Goal: Information Seeking & Learning: Learn about a topic

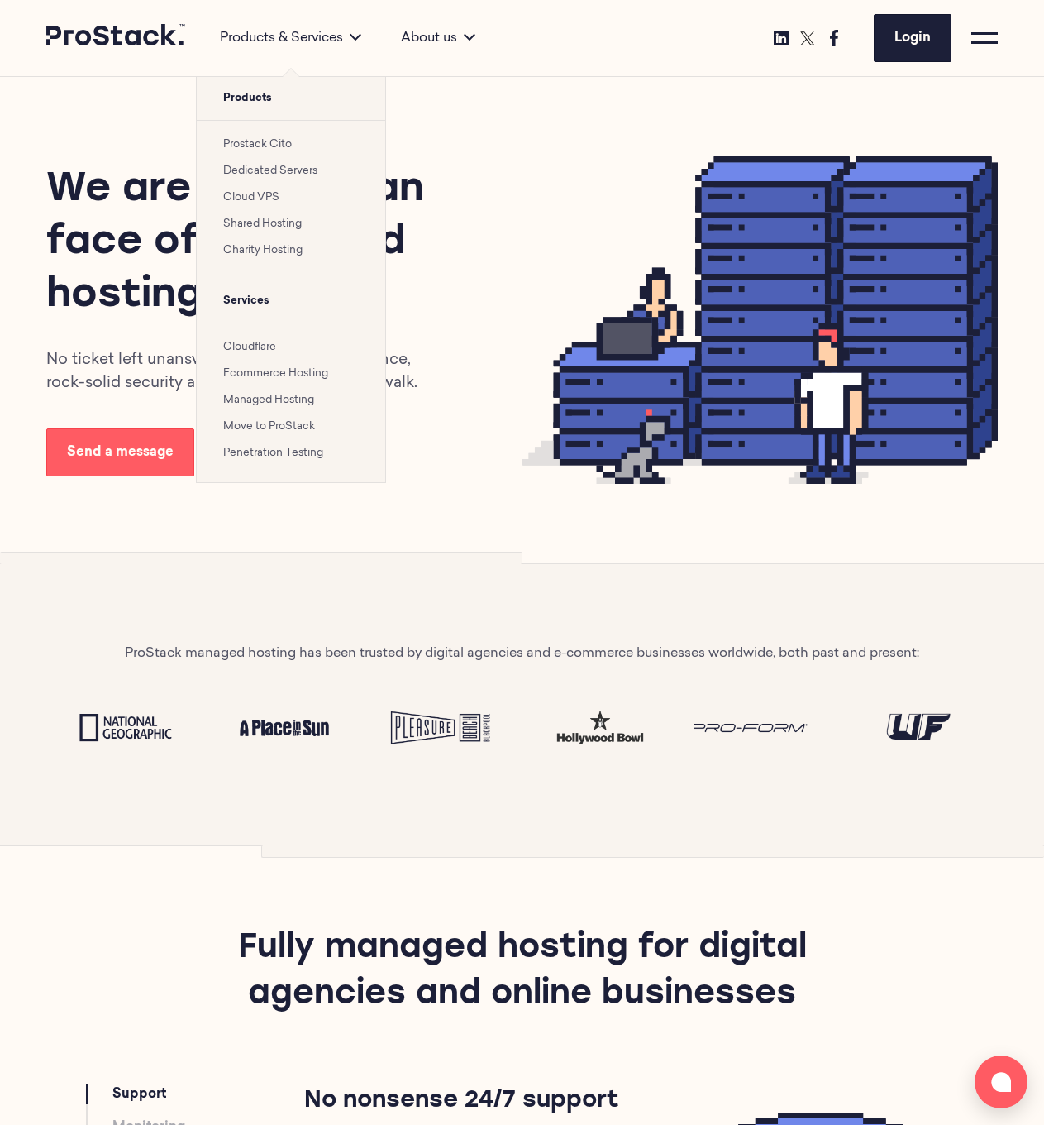
click at [288, 147] on link "Prostack Cito" at bounding box center [257, 144] width 69 height 11
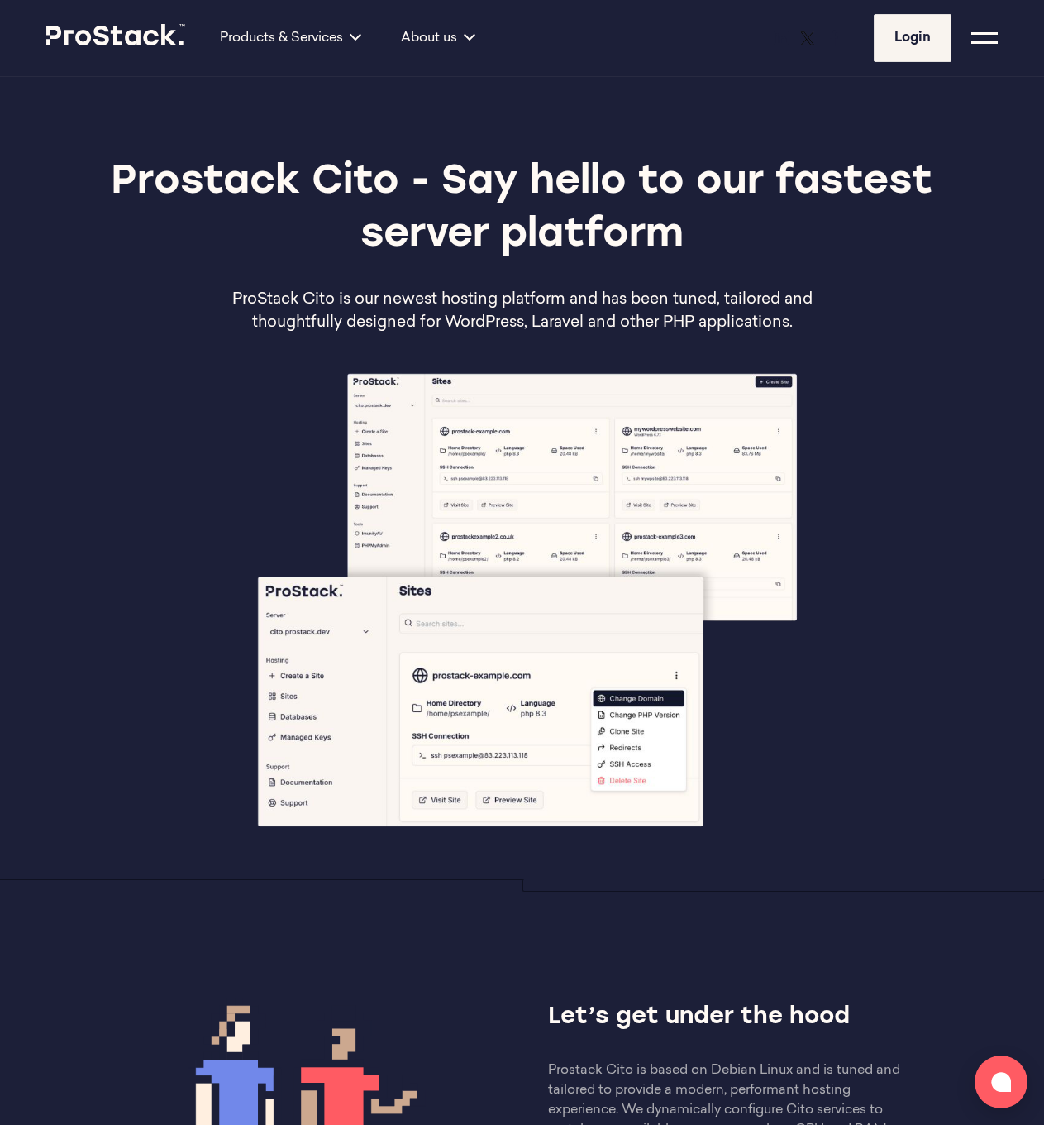
click at [458, 310] on p "ProStack Cito is our newest hosting platform and has been tuned, tailored and t…" at bounding box center [522, 312] width 667 height 46
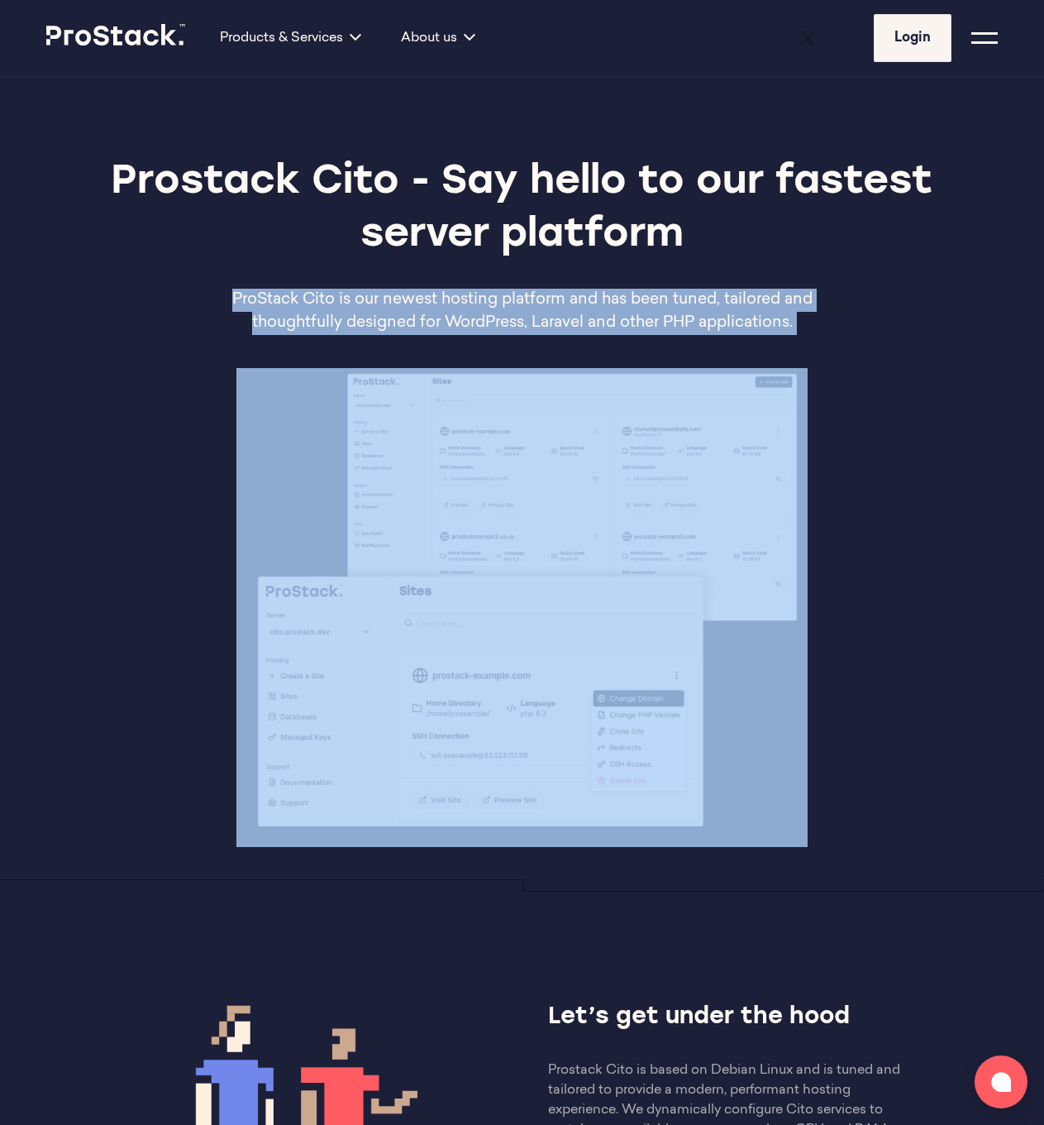
click at [458, 310] on p "ProStack Cito is our newest hosting platform and has been tuned, tailored and t…" at bounding box center [522, 312] width 667 height 46
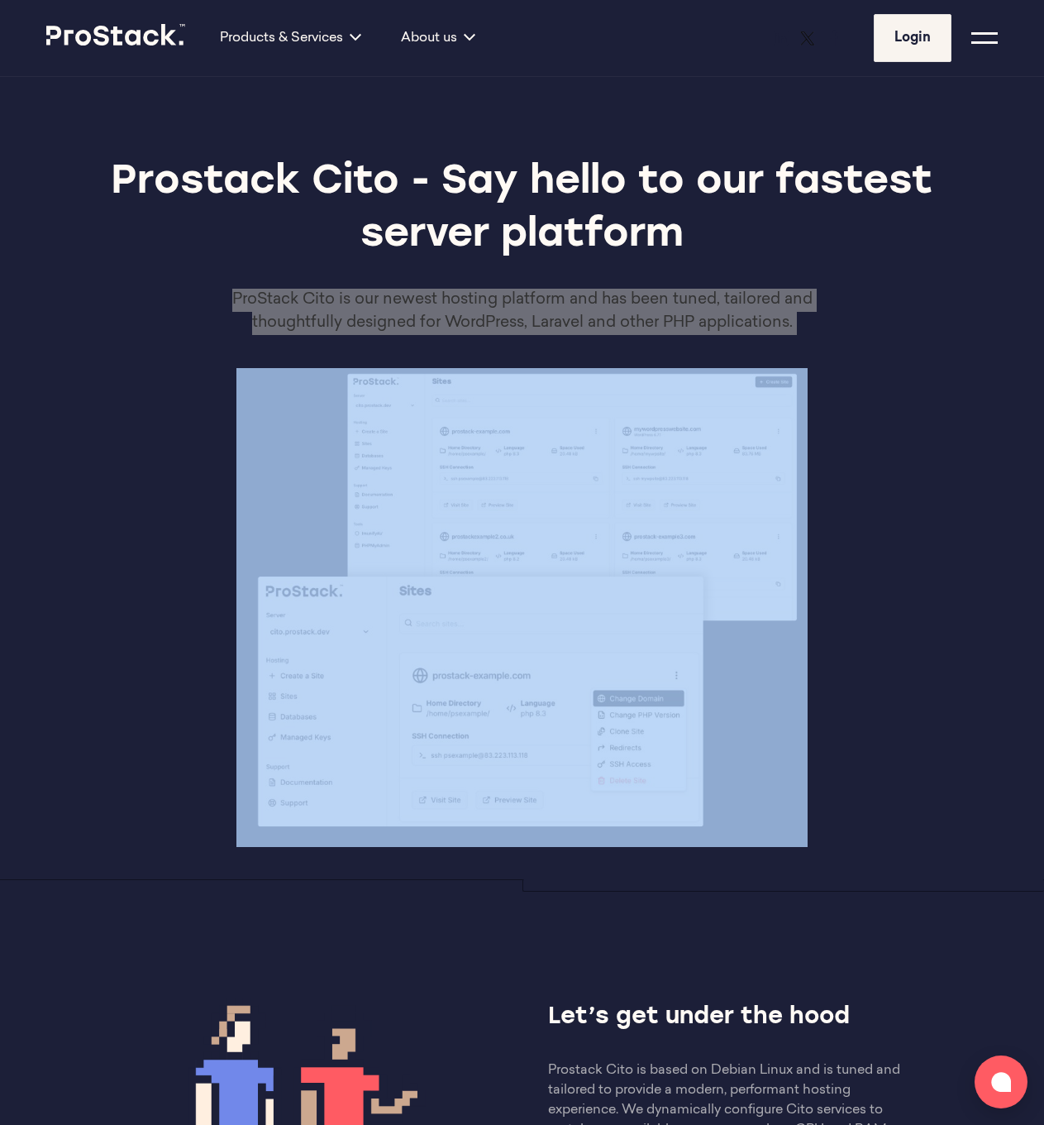
click at [460, 467] on img at bounding box center [522, 607] width 571 height 479
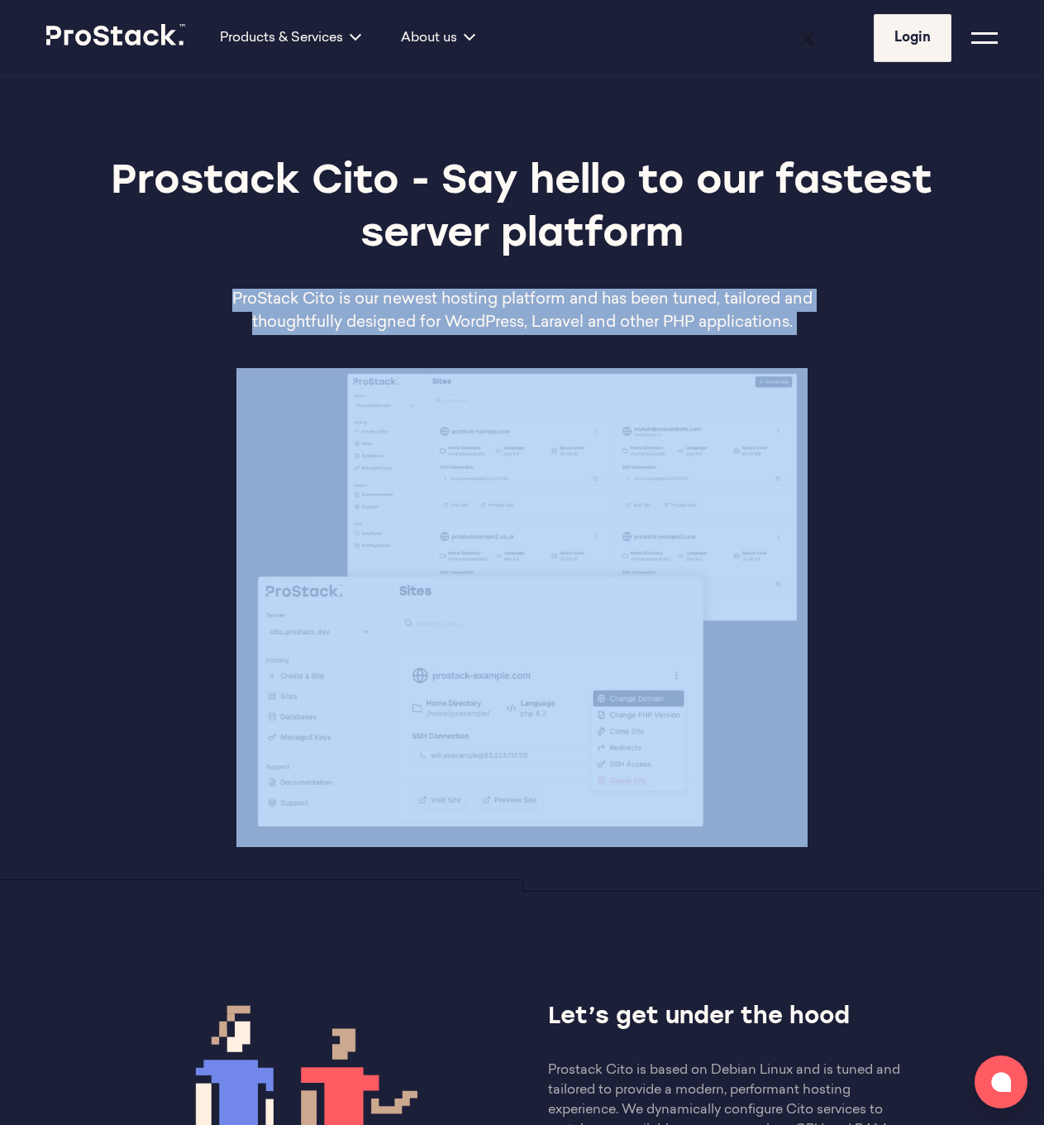
click at [265, 469] on img at bounding box center [522, 607] width 571 height 479
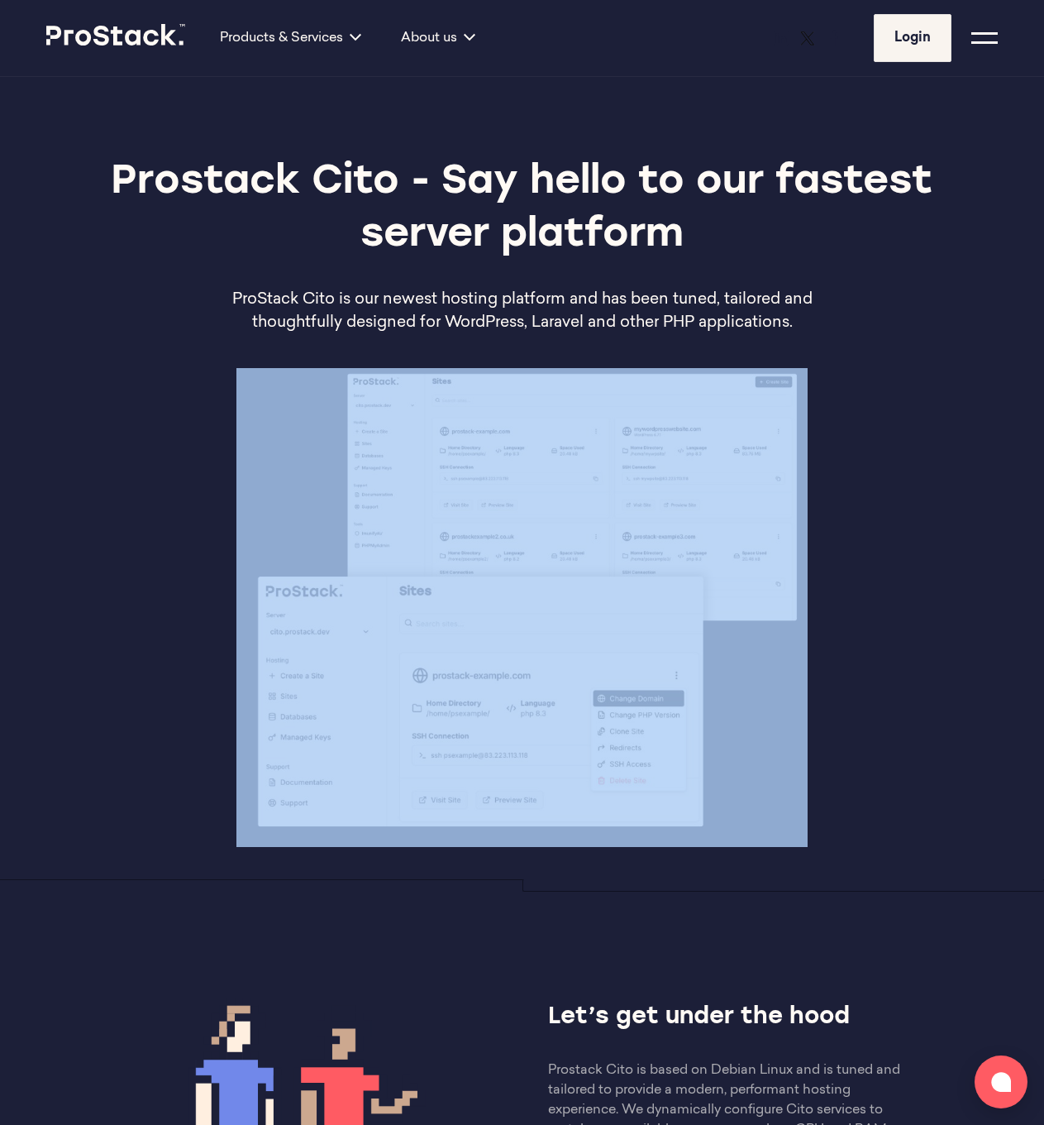
click at [183, 442] on div at bounding box center [522, 607] width 1044 height 479
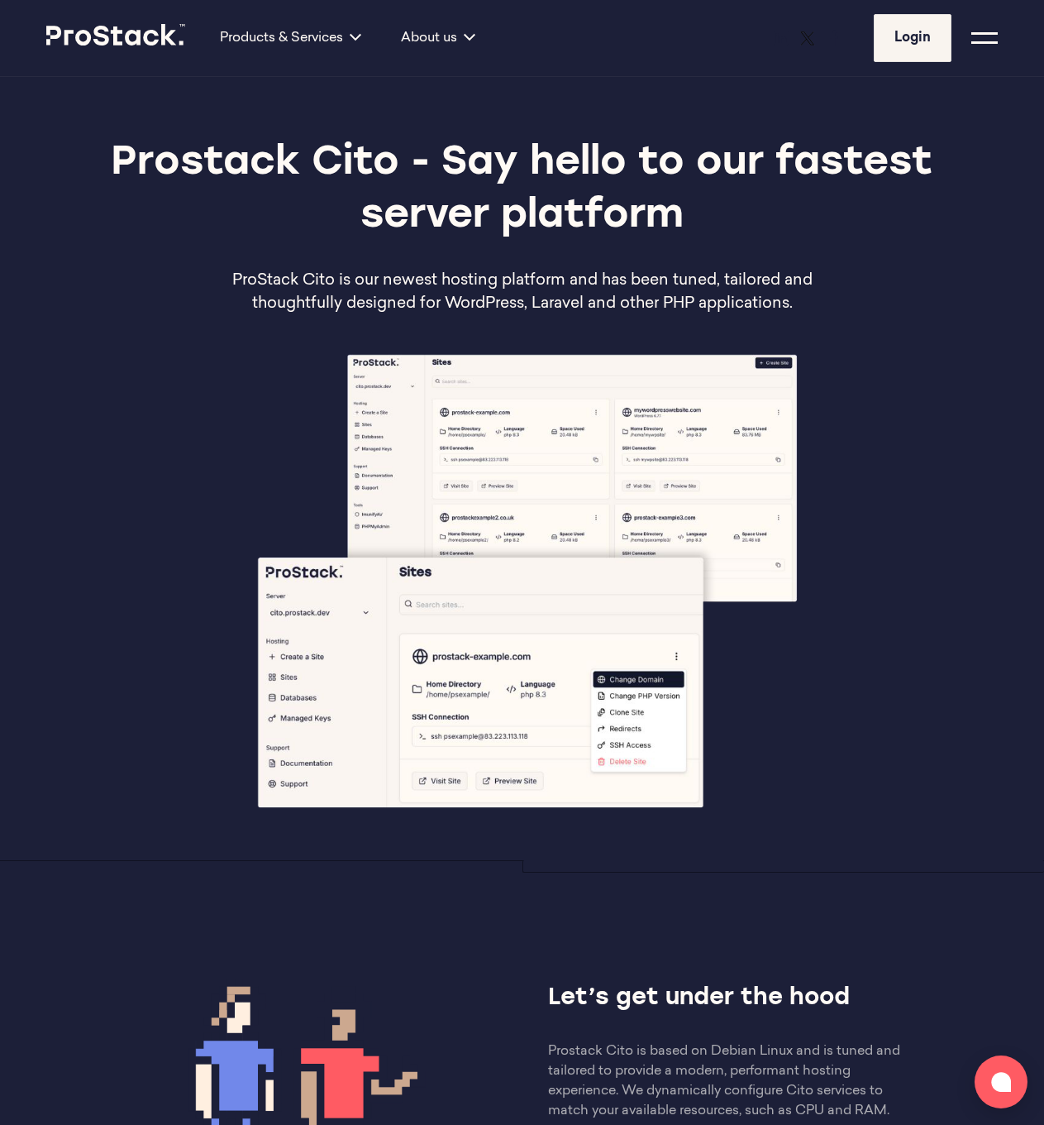
click at [671, 260] on div "Prostack Cito - Say hello to our fastest server platform ProStack Cito is our n…" at bounding box center [522, 226] width 952 height 179
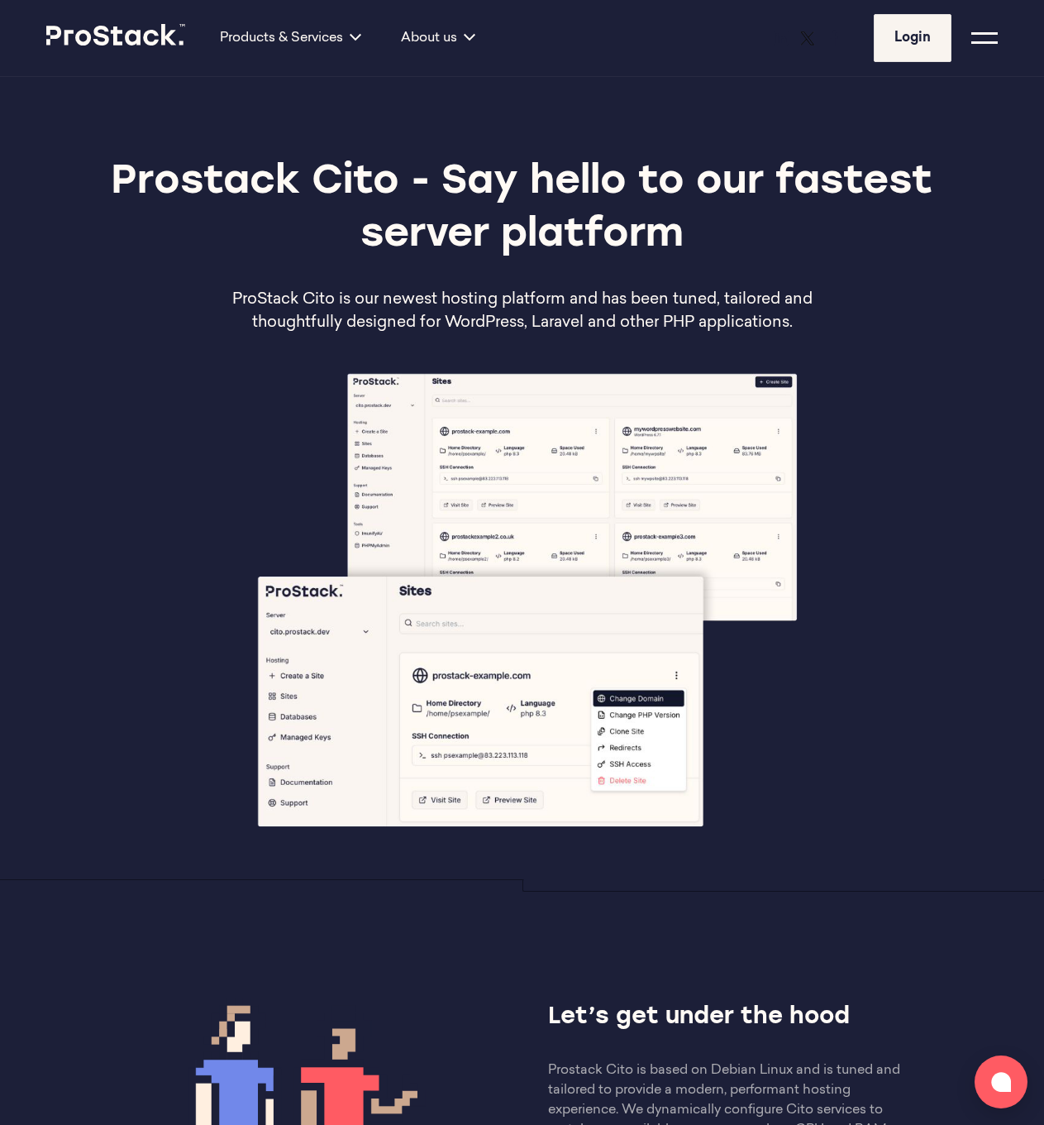
scroll to position [824, 0]
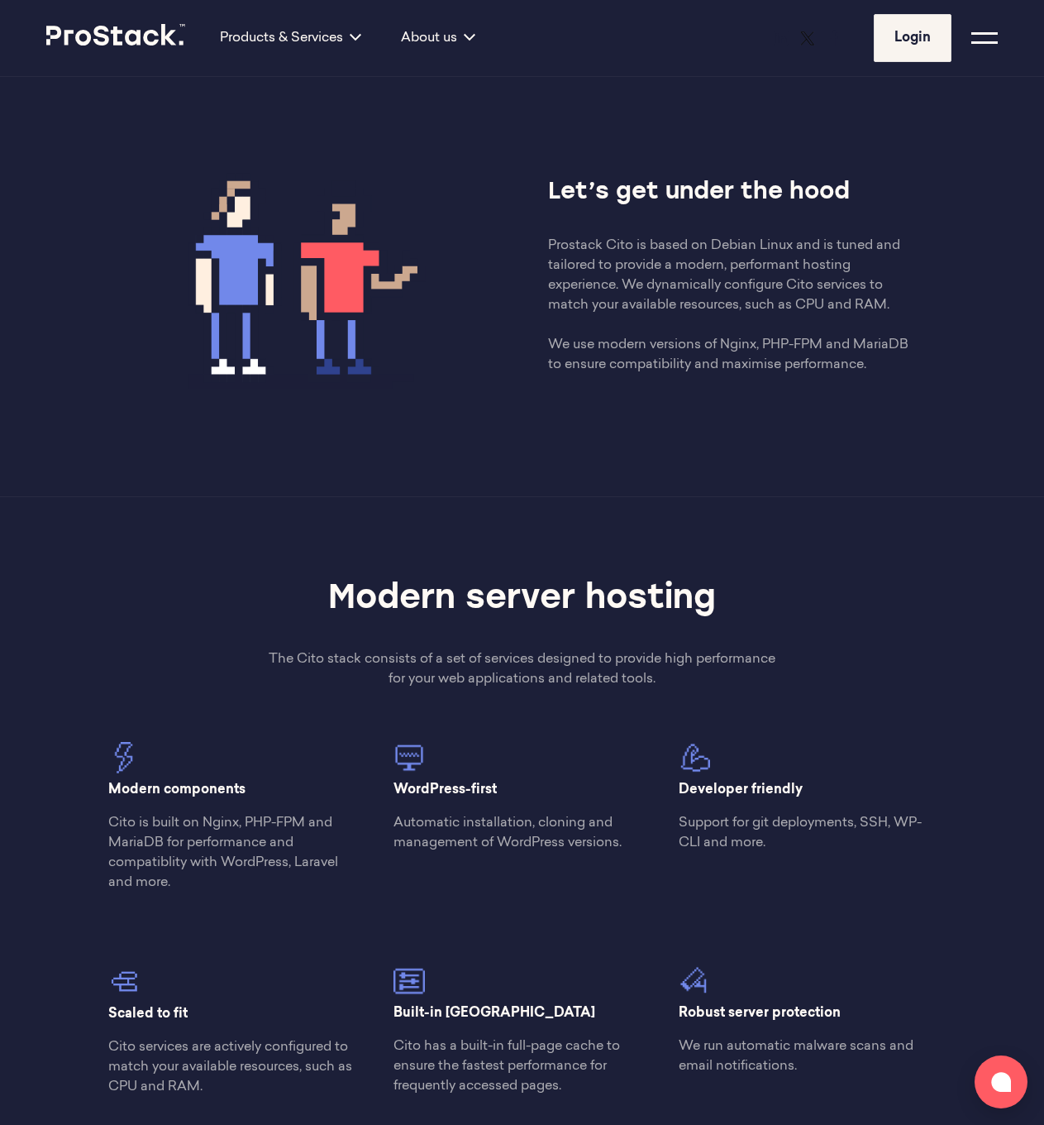
drag, startPoint x: 866, startPoint y: 385, endPoint x: 442, endPoint y: 200, distance: 462.9
click at [442, 200] on div "Let’s get under the hood Prostack Cito is based on Debian Linux and is tuned an…" at bounding box center [522, 275] width 857 height 283
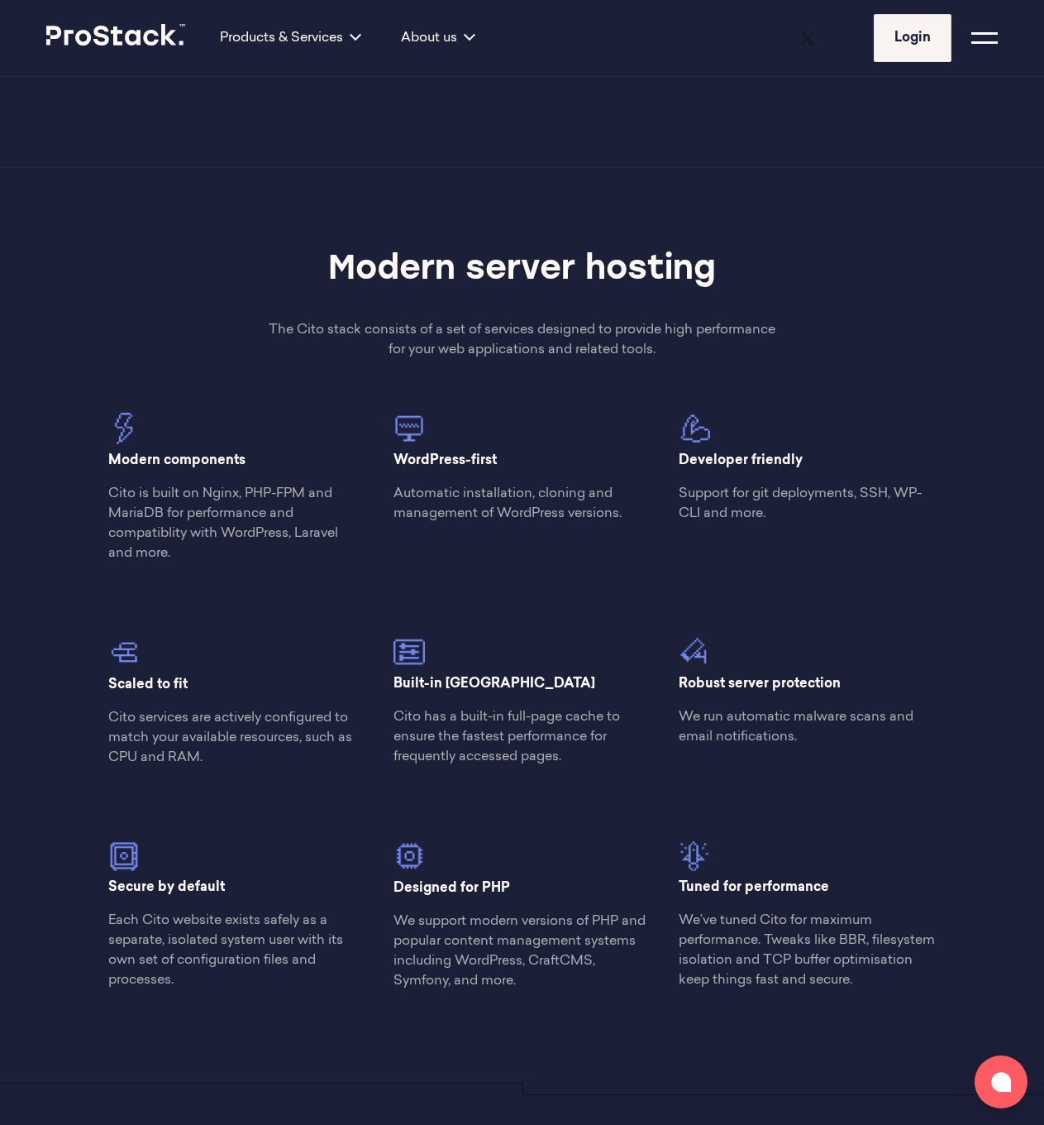
scroll to position [1338, 0]
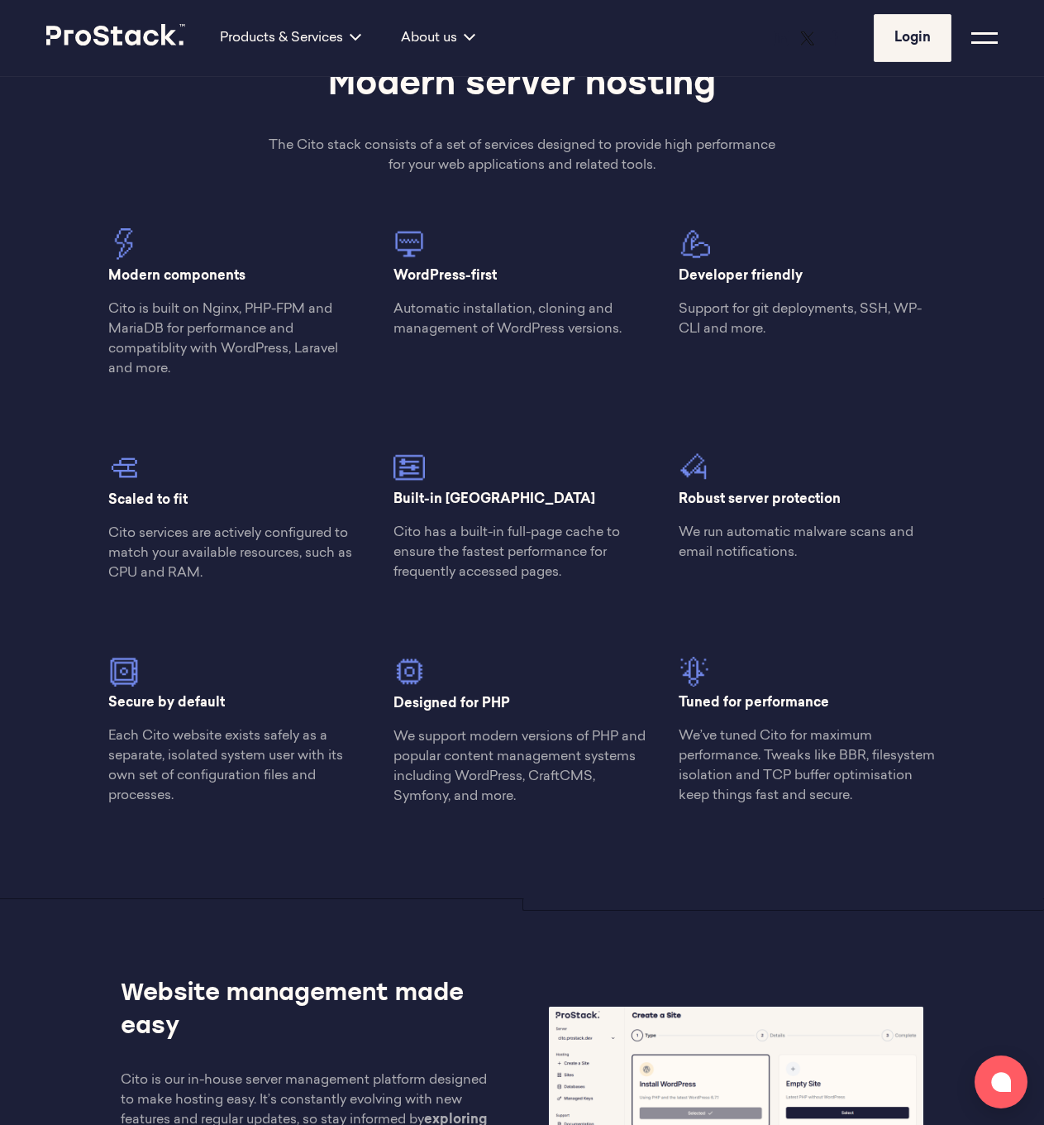
click at [495, 410] on div "Built-in caching Cito has a built-in full-page cache to ensure the fastest perf…" at bounding box center [522, 493] width 285 height 203
click at [485, 511] on div "Built-in caching Cito has a built-in full-page cache to ensure the fastest perf…" at bounding box center [522, 517] width 257 height 131
click at [479, 505] on p "Built-in [GEOGRAPHIC_DATA]" at bounding box center [522, 500] width 257 height 20
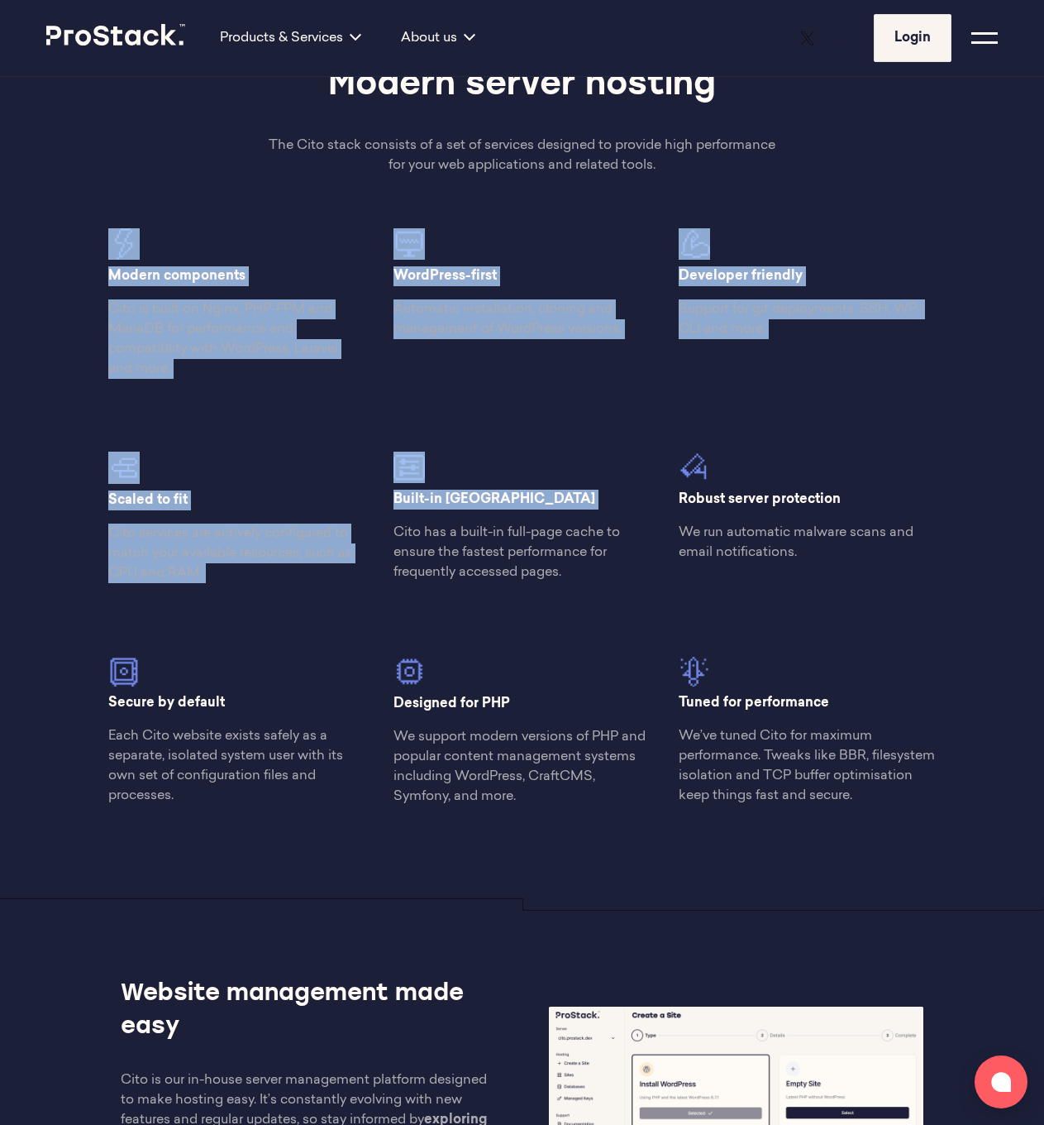
drag, startPoint x: 147, startPoint y: 256, endPoint x: 521, endPoint y: 531, distance: 464.3
click at [538, 532] on div "Modern components Cito is built on Nginx, PHP-FPM and MariaDB for performance a…" at bounding box center [522, 523] width 857 height 591
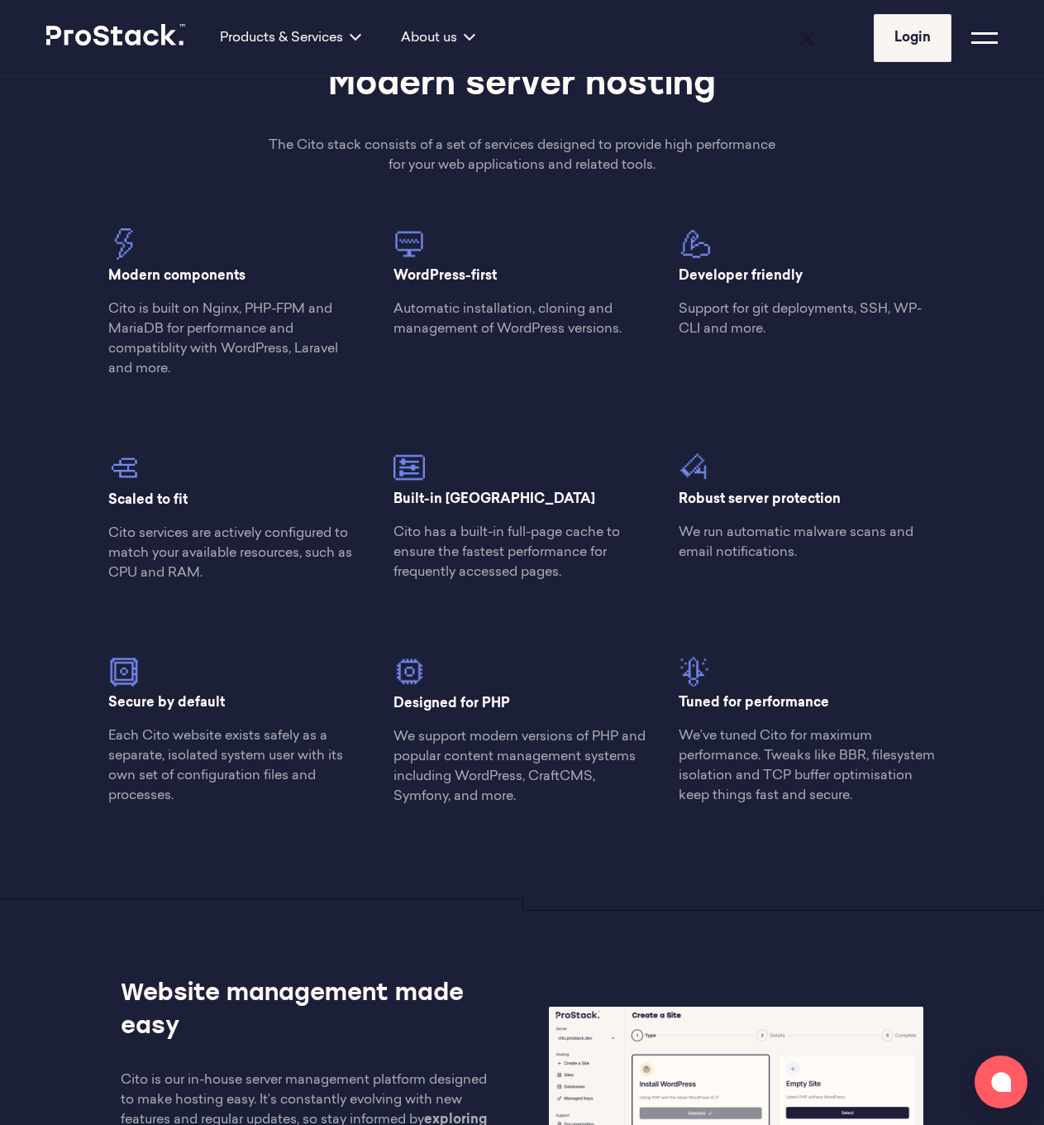
click at [551, 574] on p "Cito has a built-in full-page cache to ensure the fastest performance for frequ…" at bounding box center [522, 553] width 257 height 60
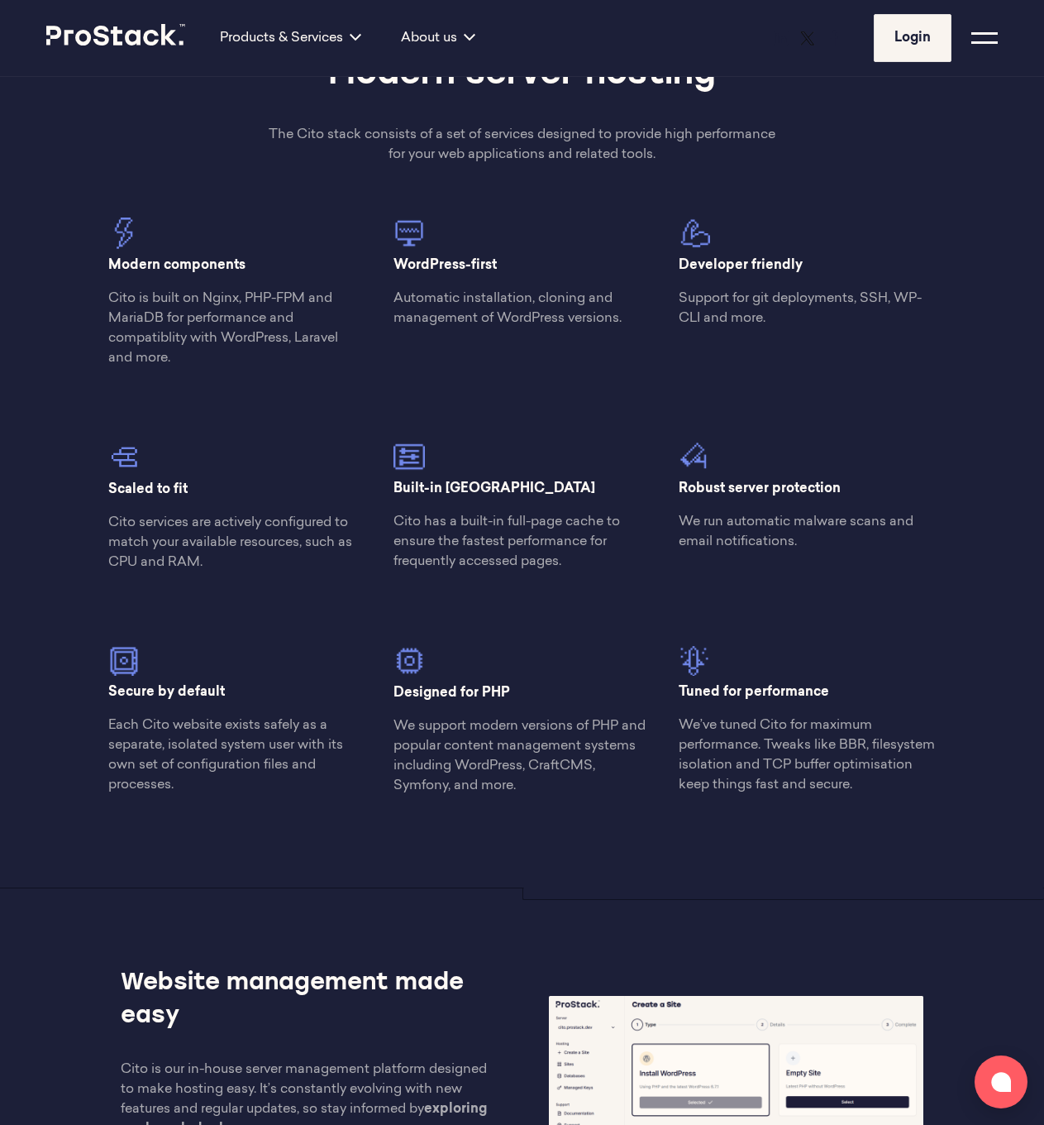
scroll to position [1683, 0]
